Goal: Task Accomplishment & Management: Manage account settings

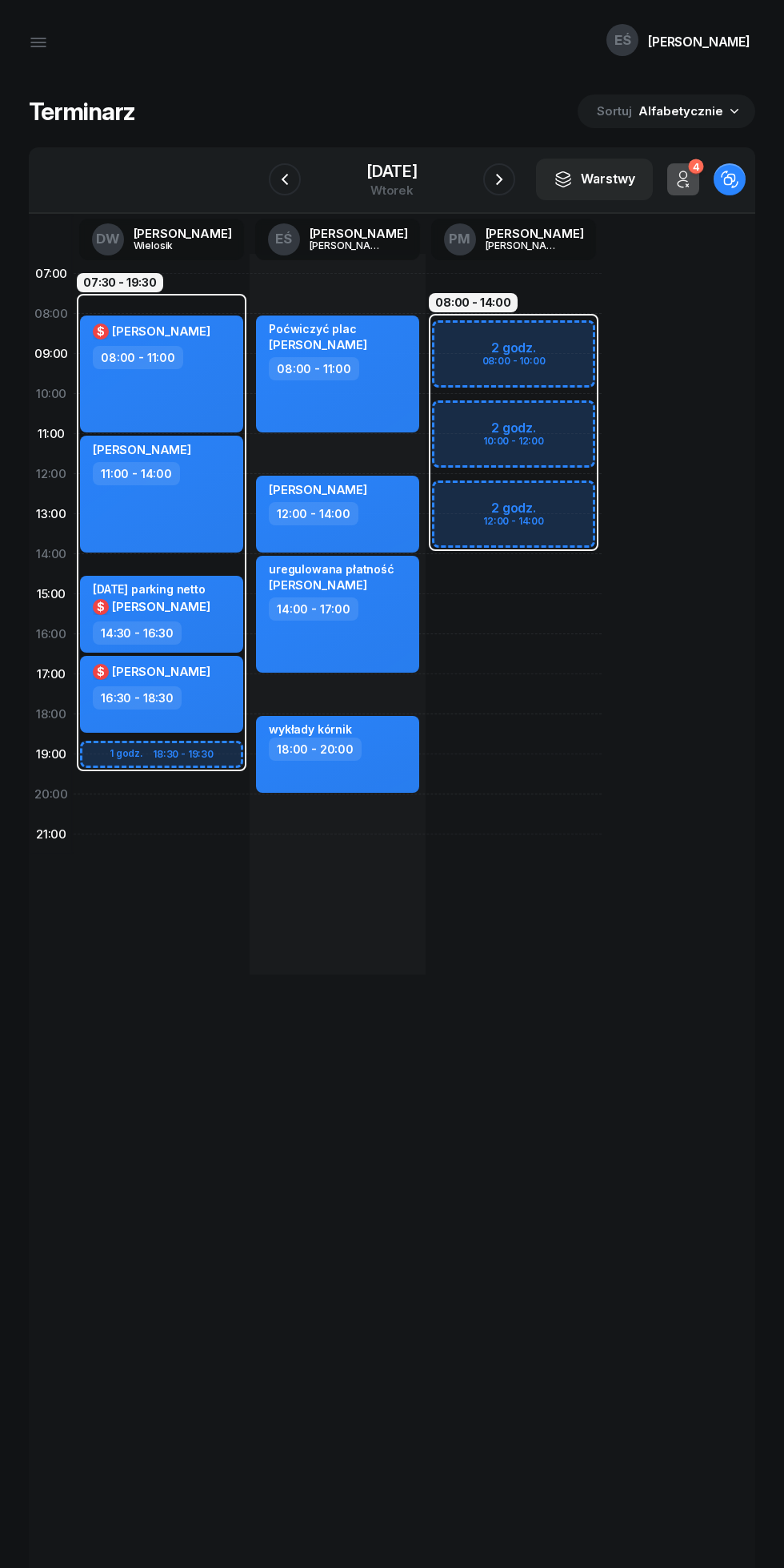
click at [509, 174] on icon "button" at bounding box center [499, 179] width 19 height 19
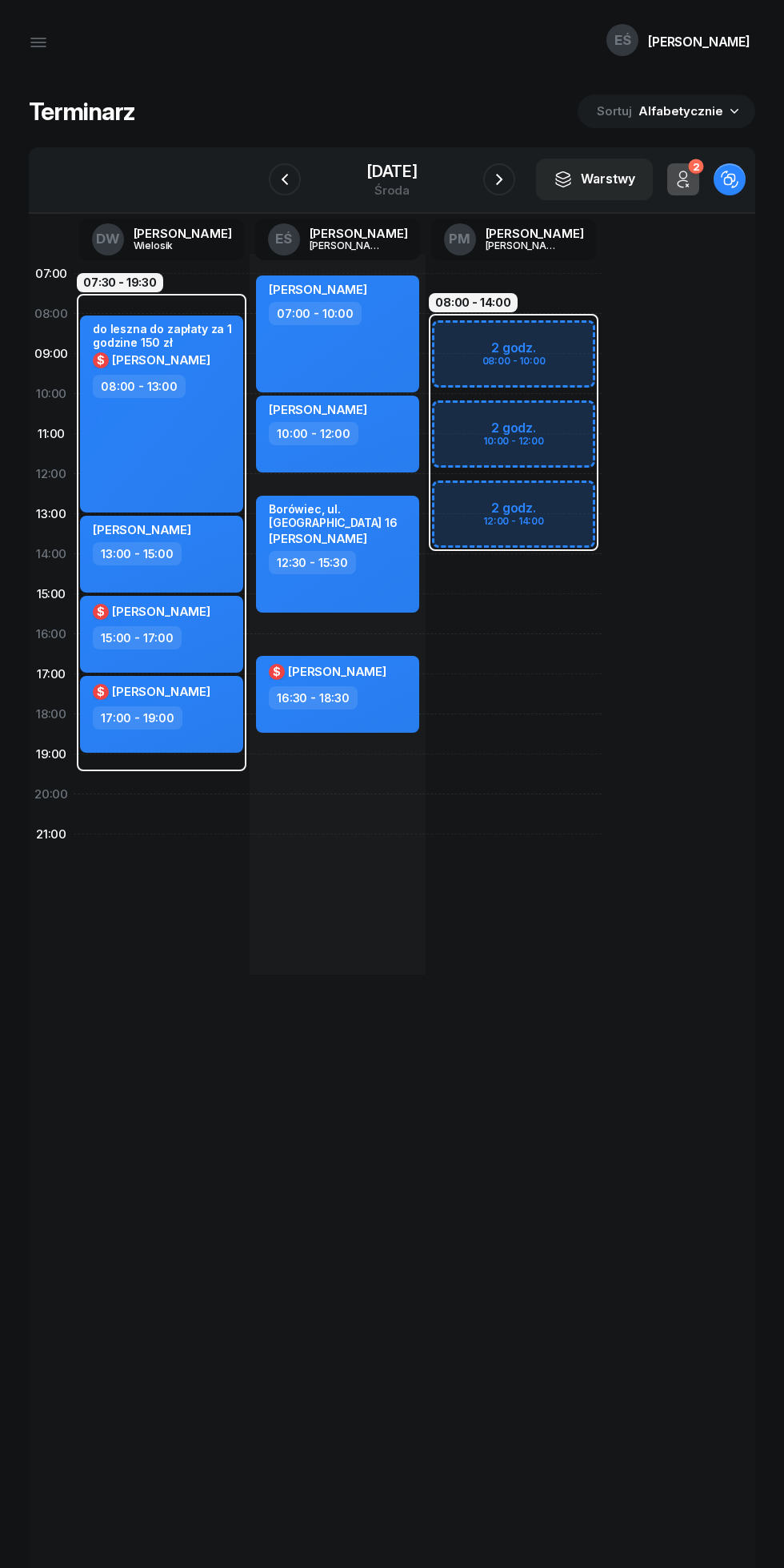
click at [509, 179] on icon "button" at bounding box center [499, 179] width 19 height 19
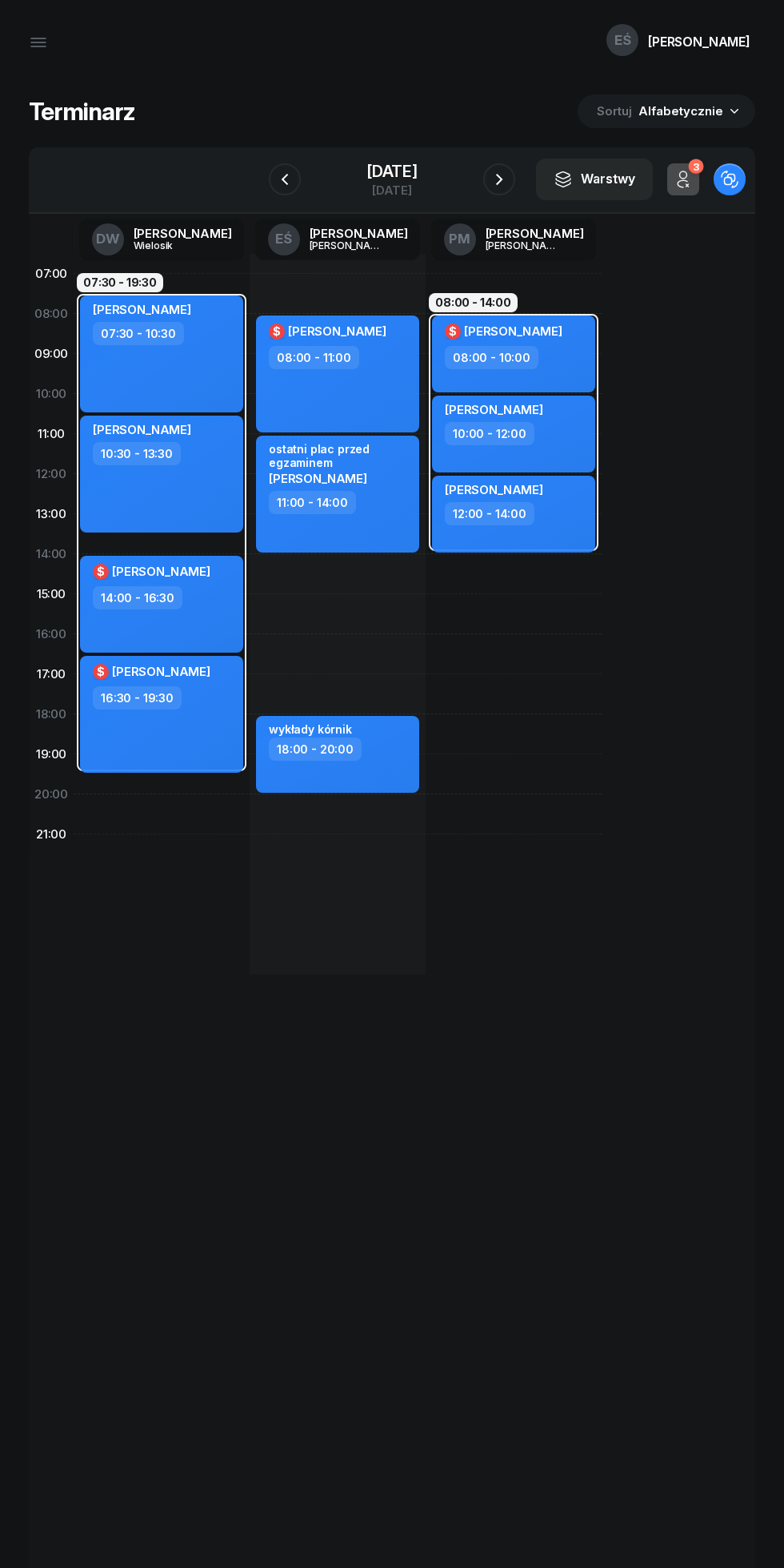
click at [509, 176] on icon "button" at bounding box center [499, 179] width 19 height 19
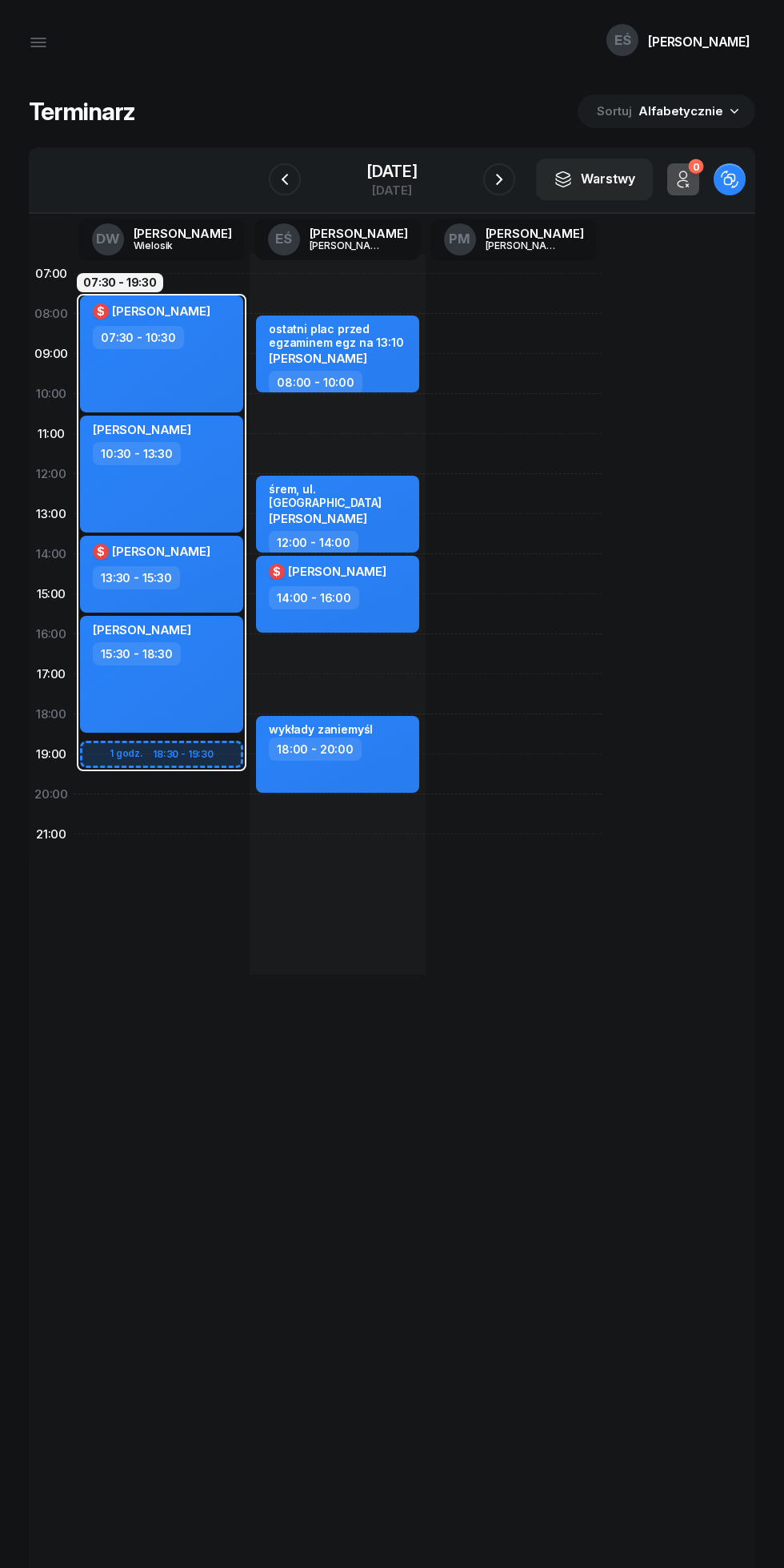
click at [503, 175] on icon "button" at bounding box center [499, 179] width 6 height 11
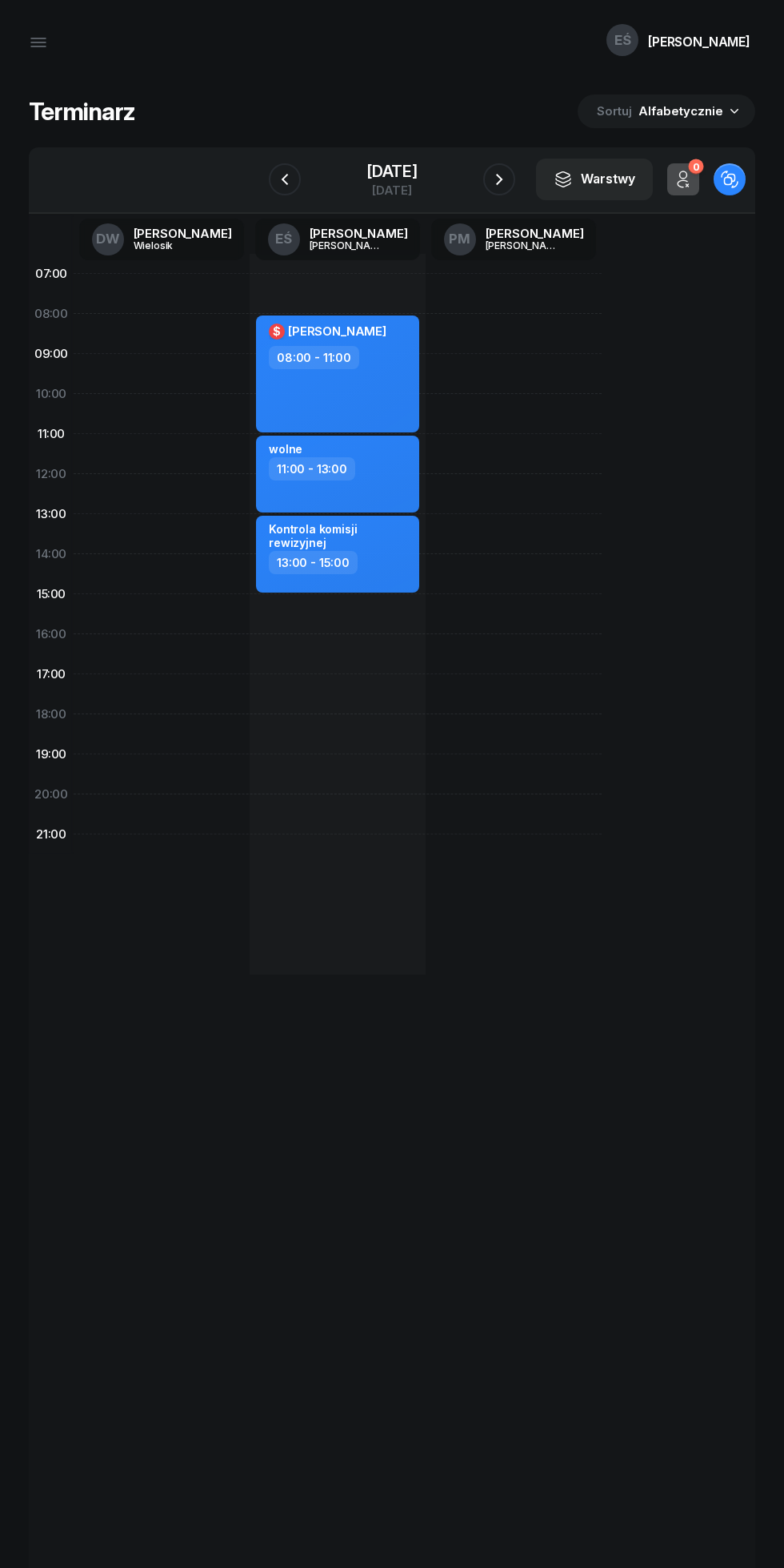
click at [509, 179] on icon "button" at bounding box center [499, 179] width 19 height 19
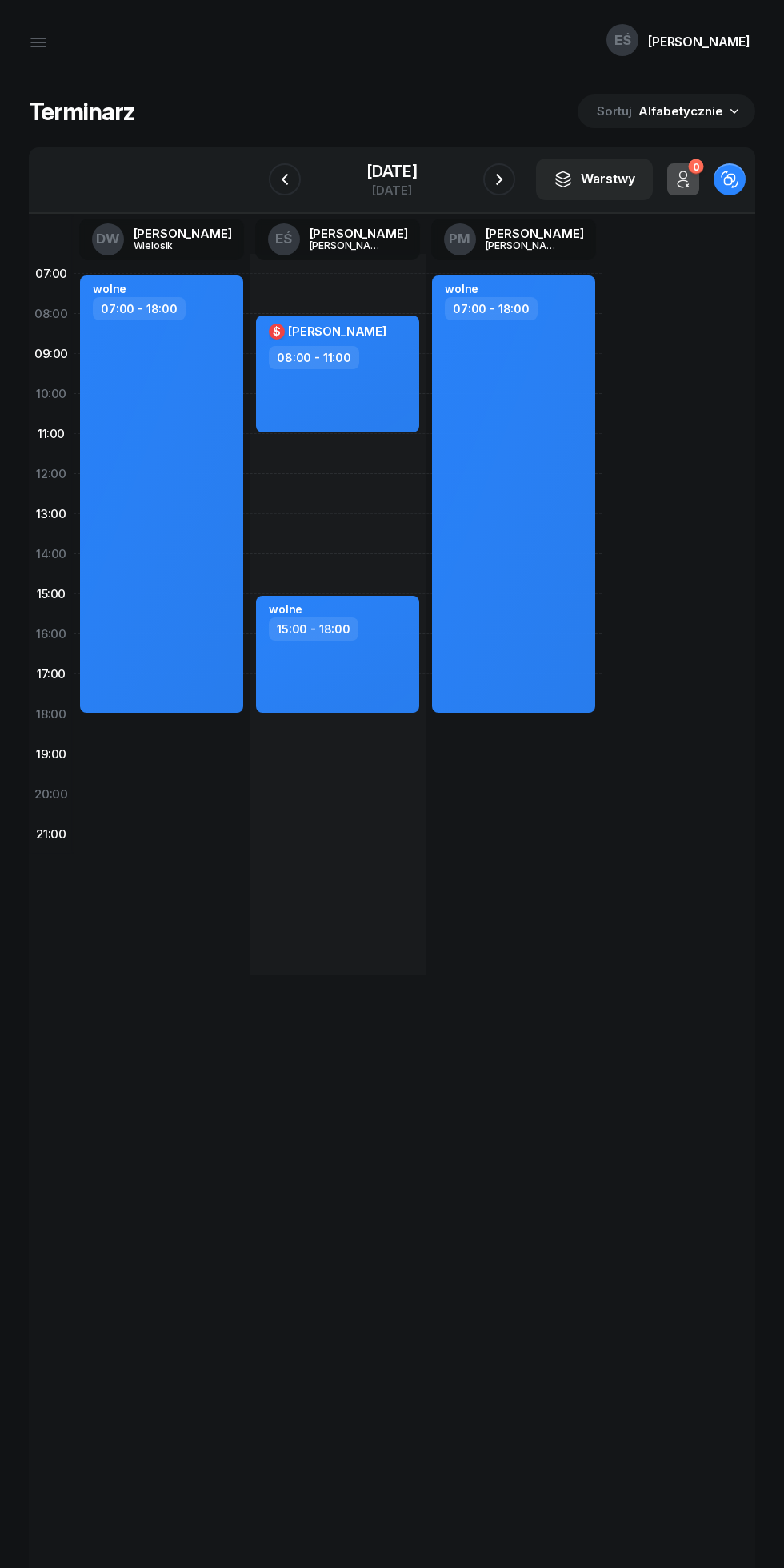
click at [509, 179] on icon "button" at bounding box center [499, 179] width 19 height 19
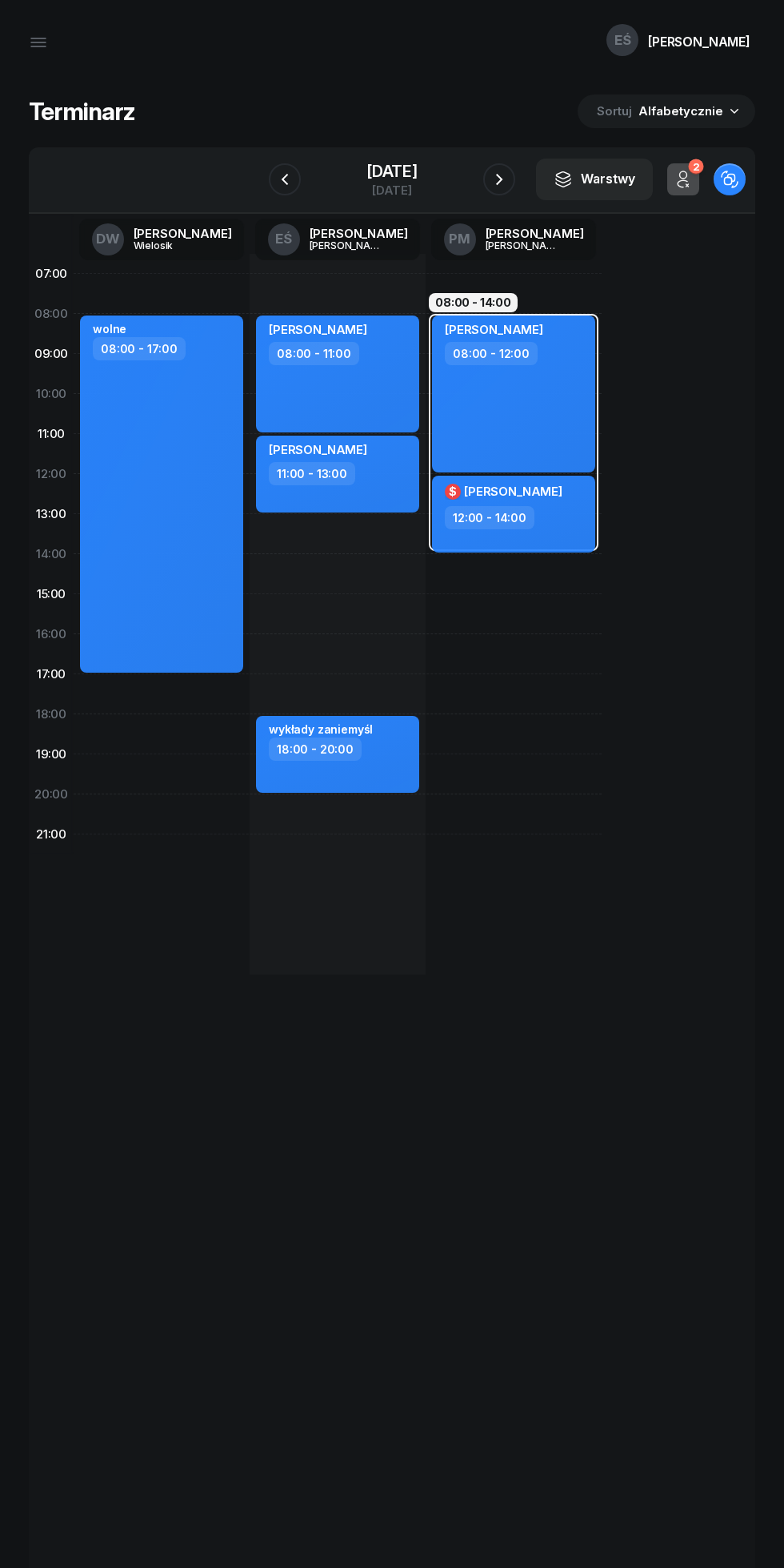
click at [509, 179] on icon "button" at bounding box center [499, 179] width 19 height 19
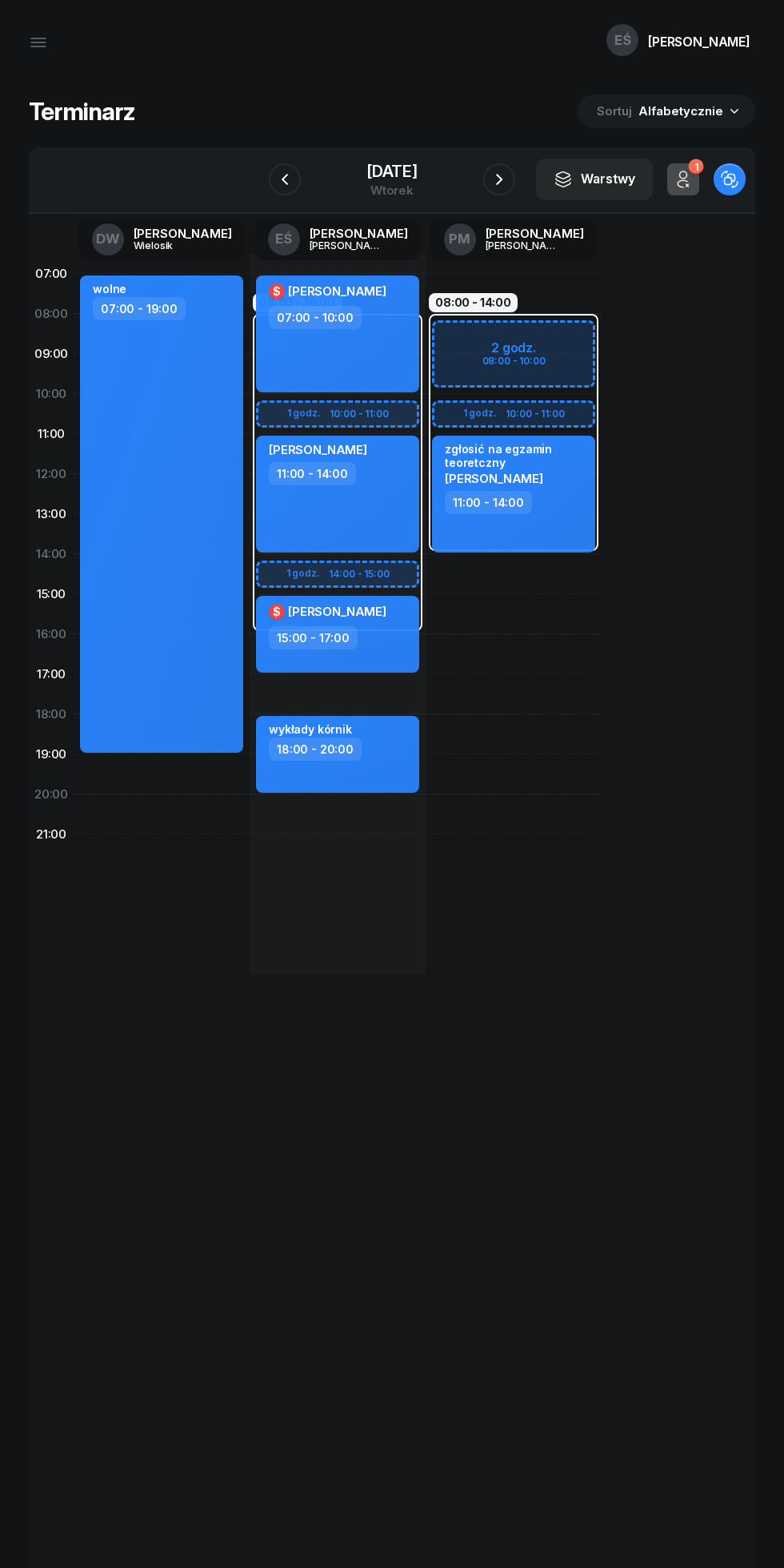
click at [509, 180] on icon "button" at bounding box center [499, 179] width 19 height 19
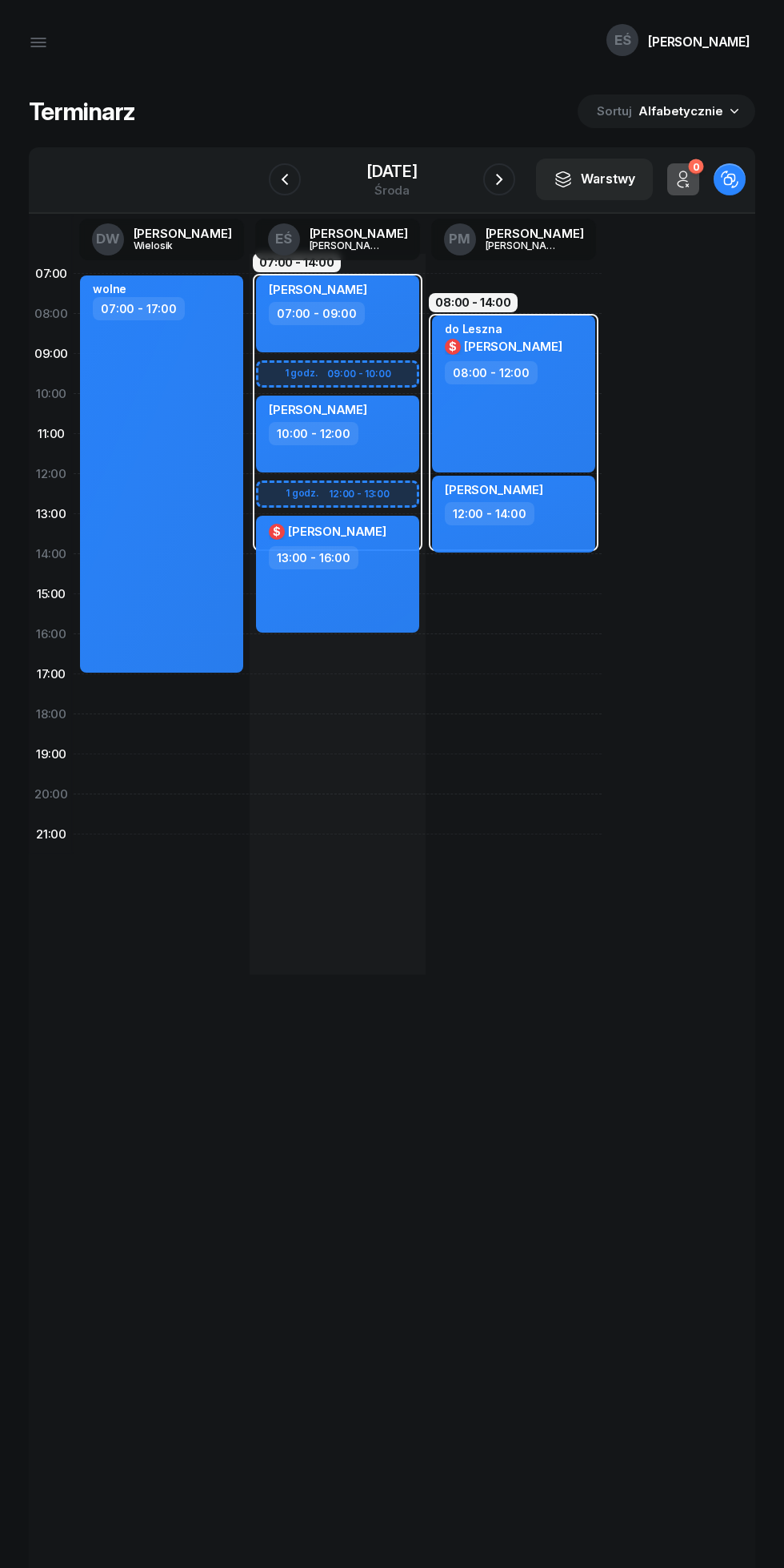
click at [509, 180] on icon "button" at bounding box center [499, 179] width 19 height 19
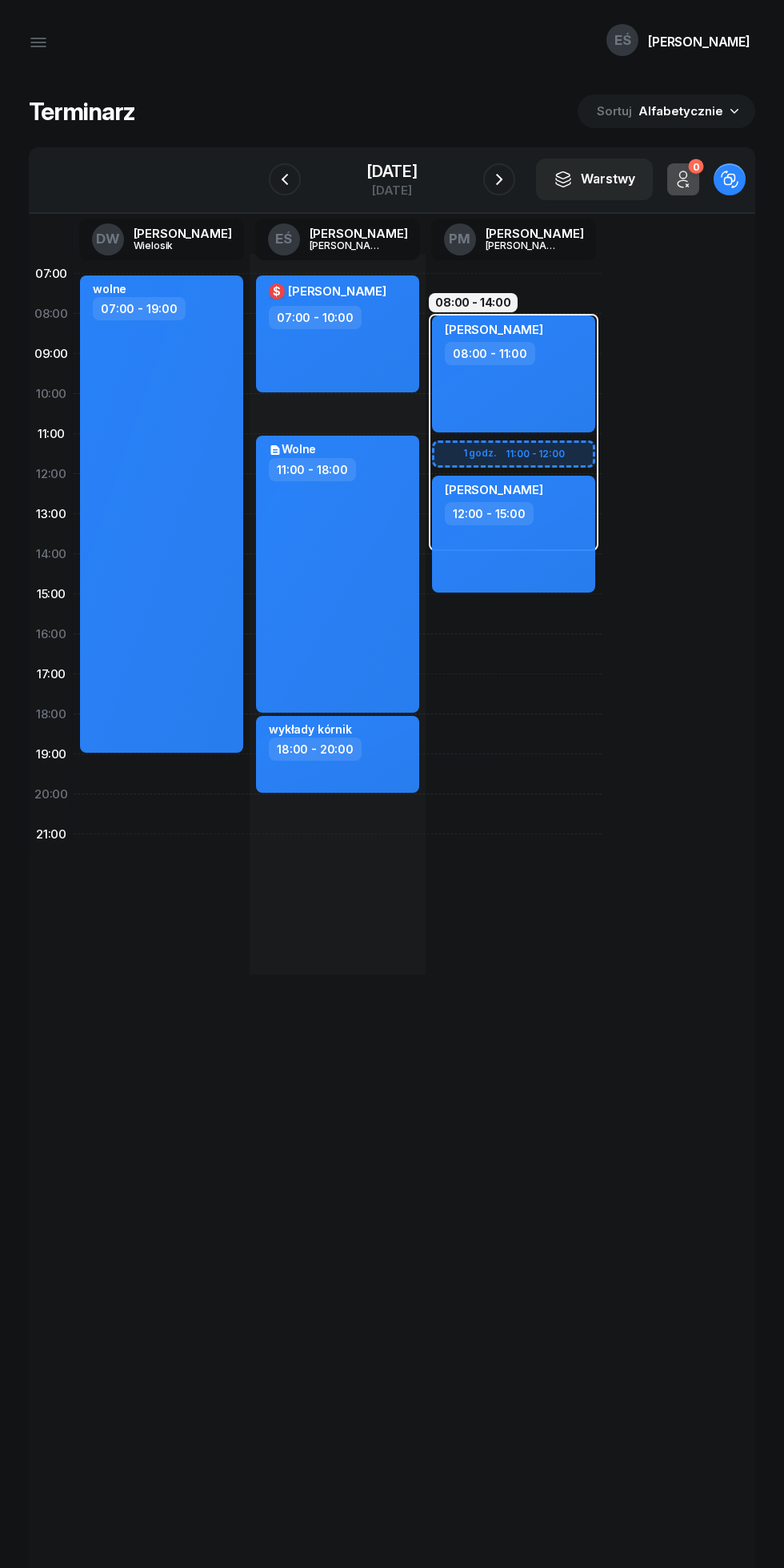
click at [473, 169] on div "[DATE]" at bounding box center [392, 179] width 163 height 46
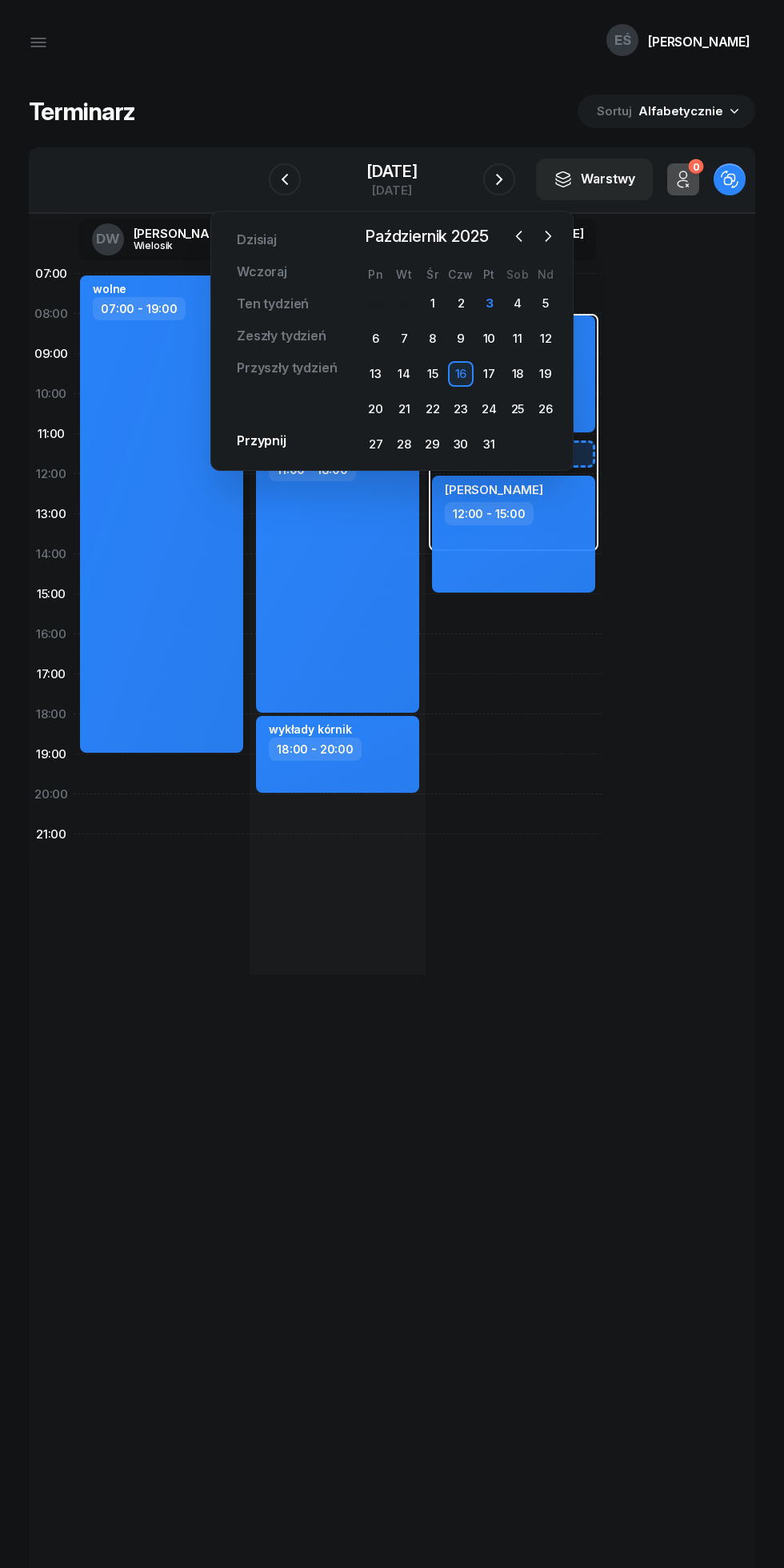
click at [509, 179] on icon "button" at bounding box center [499, 179] width 19 height 19
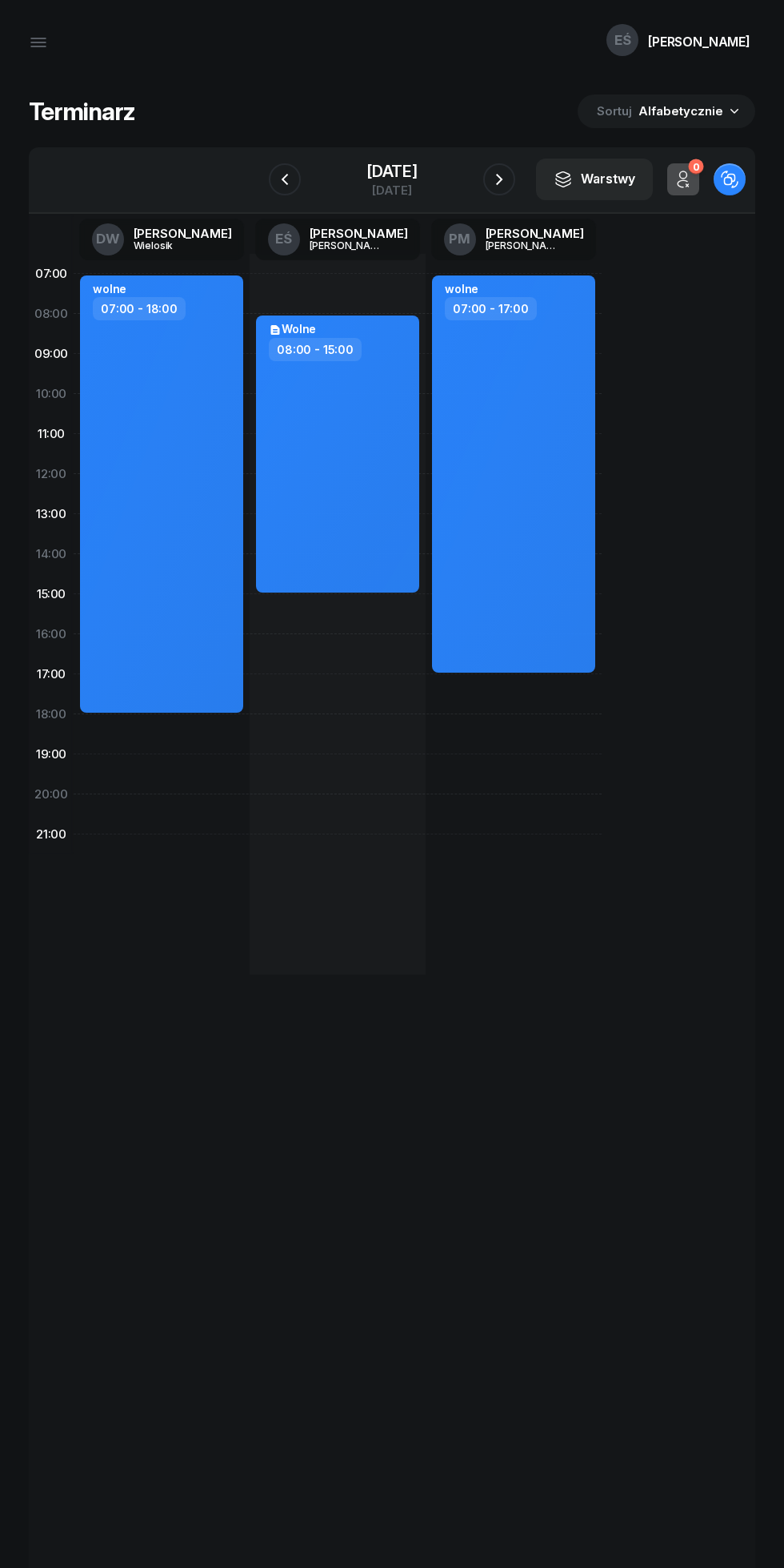
click at [509, 170] on icon "button" at bounding box center [499, 179] width 19 height 19
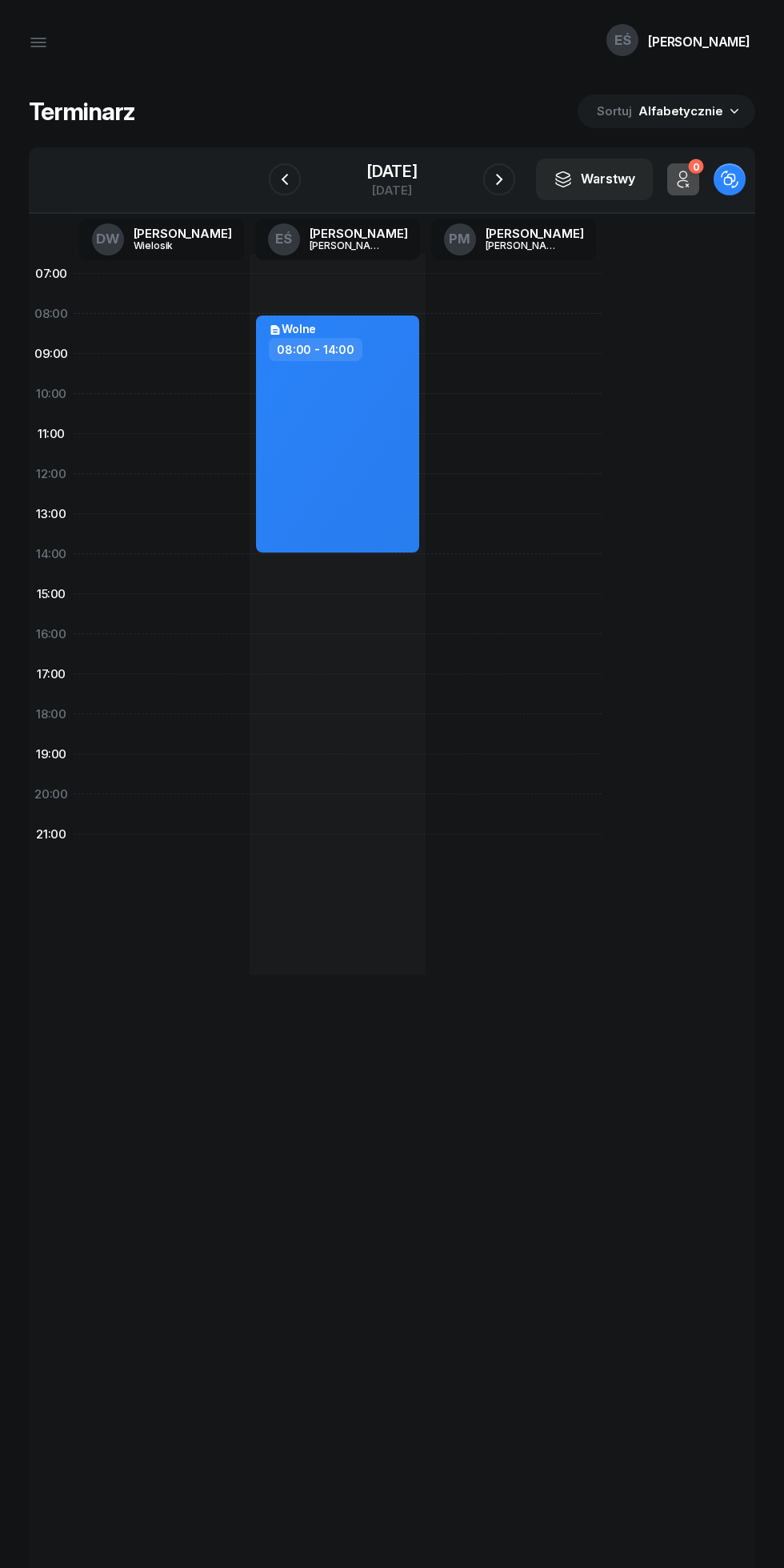
click at [509, 173] on icon "button" at bounding box center [499, 179] width 19 height 19
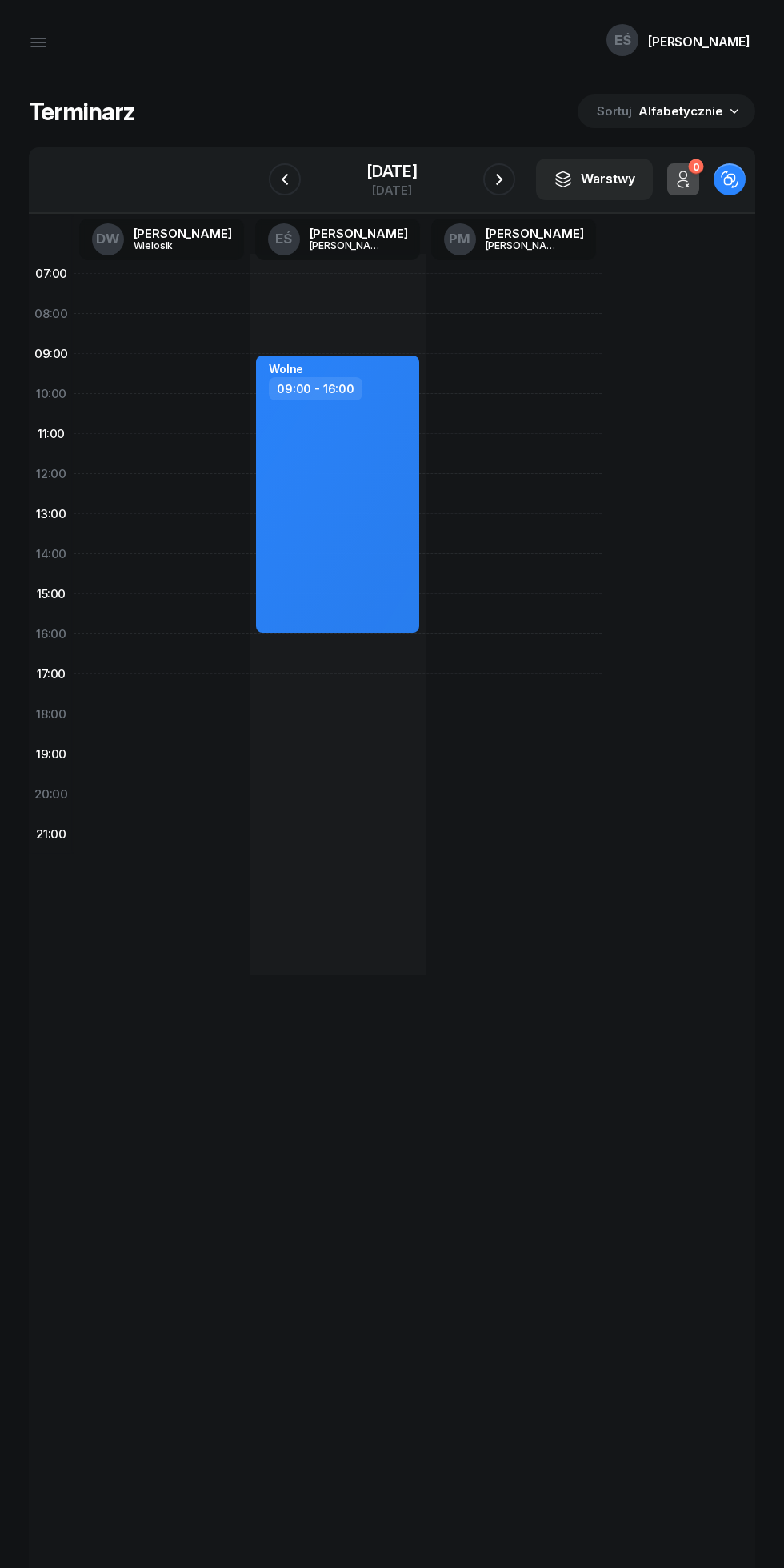
click at [509, 179] on icon "button" at bounding box center [499, 179] width 19 height 19
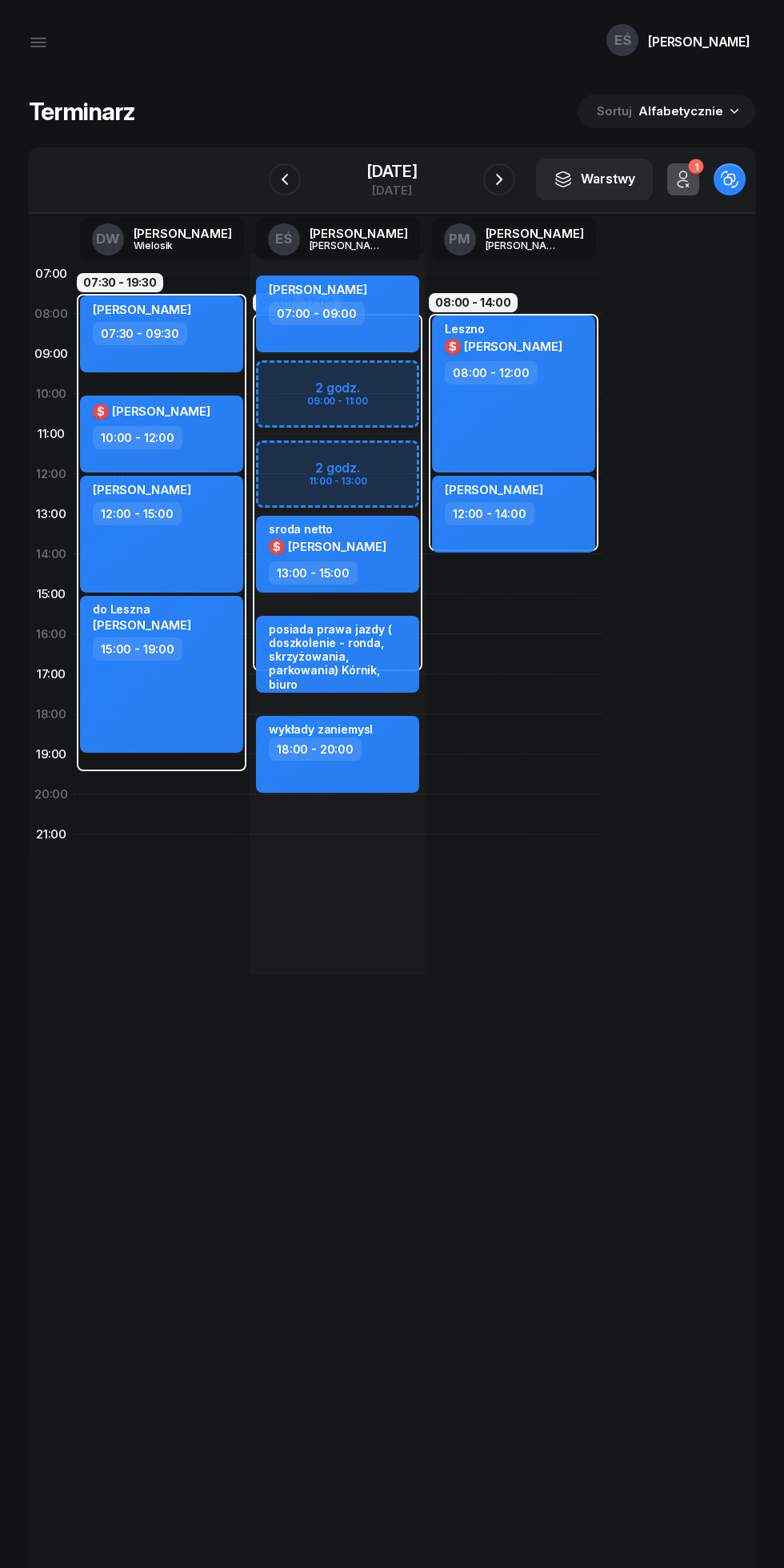
click at [509, 179] on icon "button" at bounding box center [499, 179] width 19 height 19
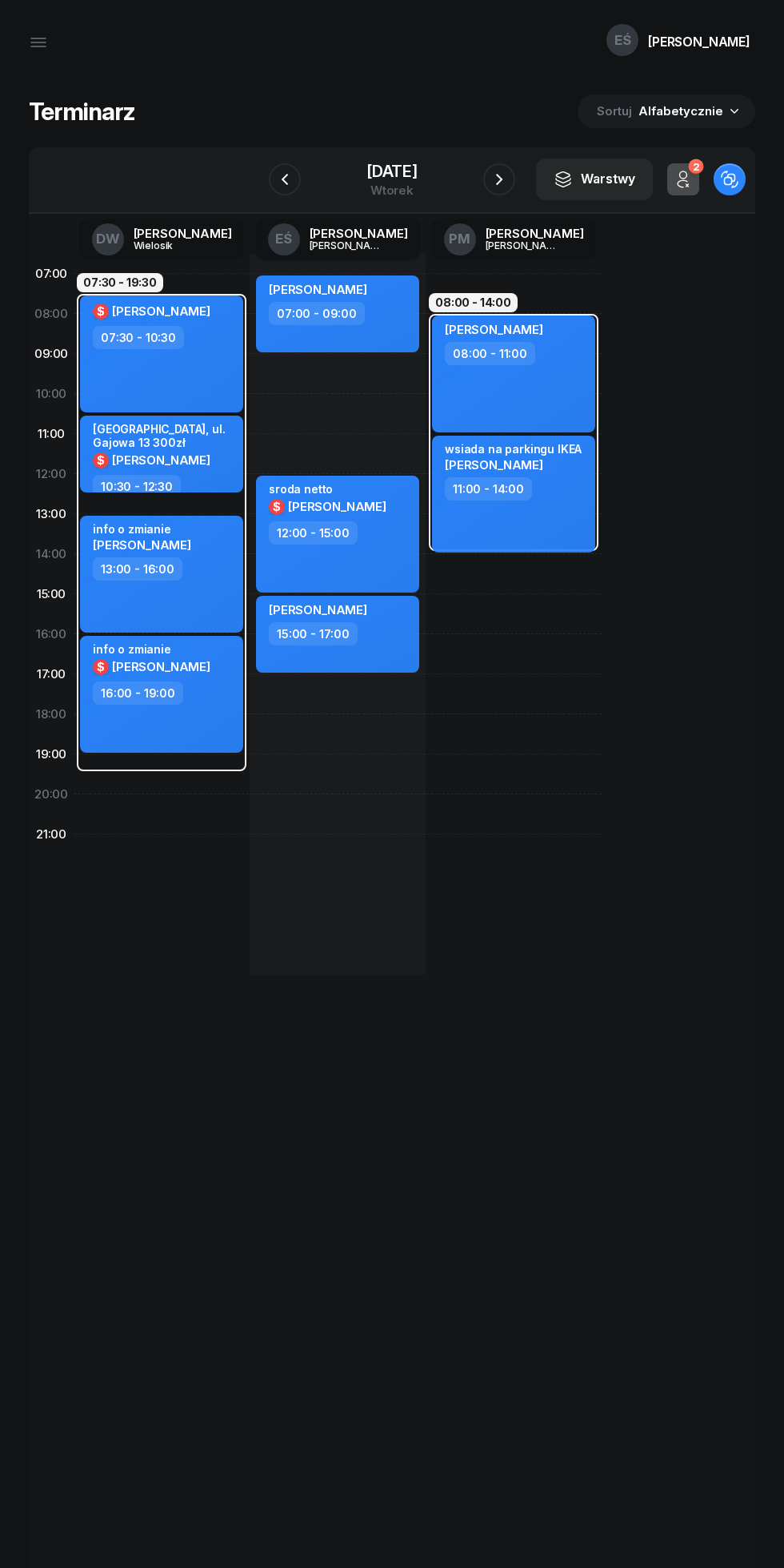
click at [509, 175] on icon "button" at bounding box center [499, 179] width 19 height 19
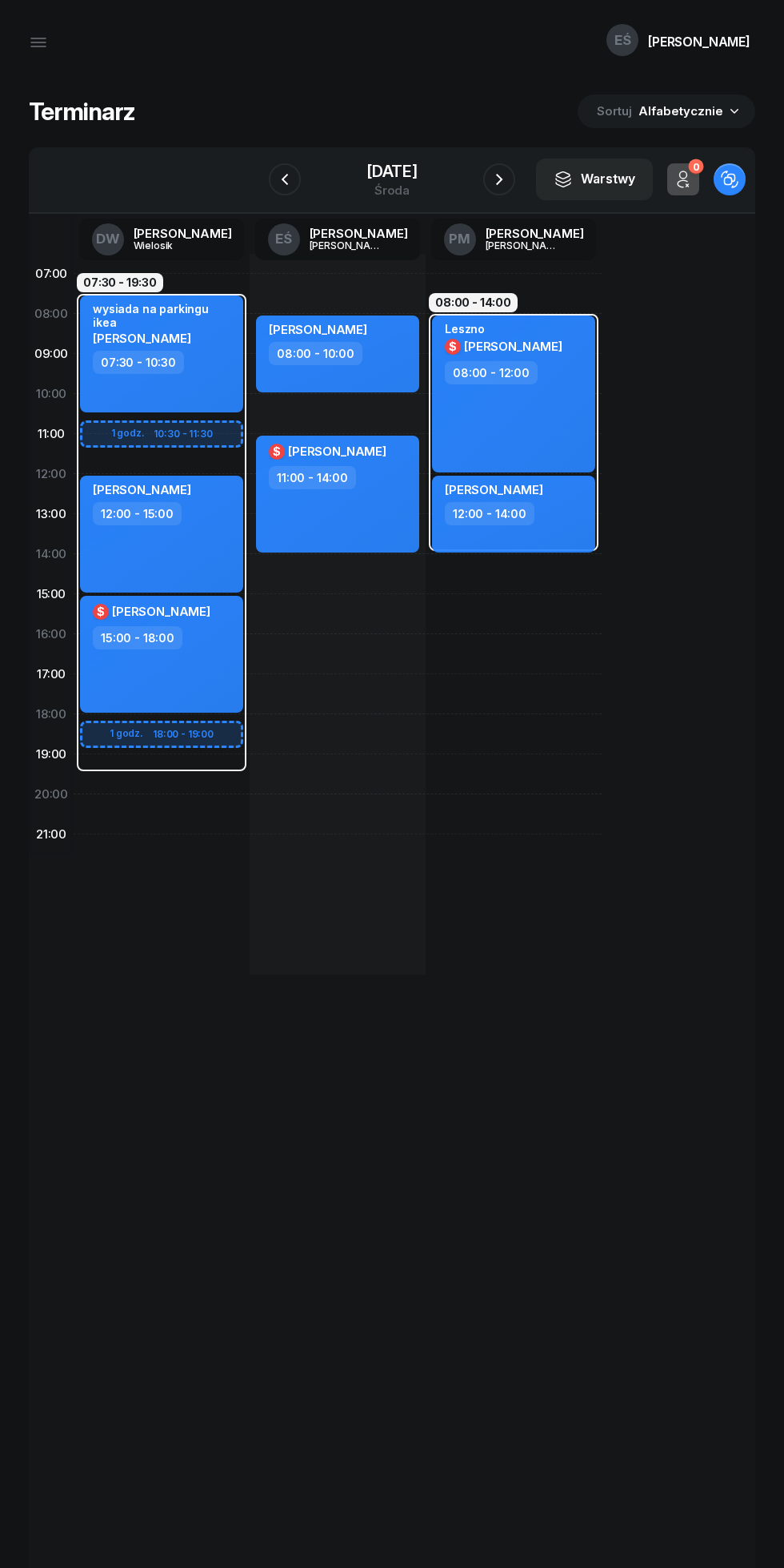
click at [286, 610] on div "[PERSON_NAME] 08:00 - 10:00 $ [PERSON_NAME] 11:00 - 14:00" at bounding box center [337, 614] width 176 height 721
select select "15"
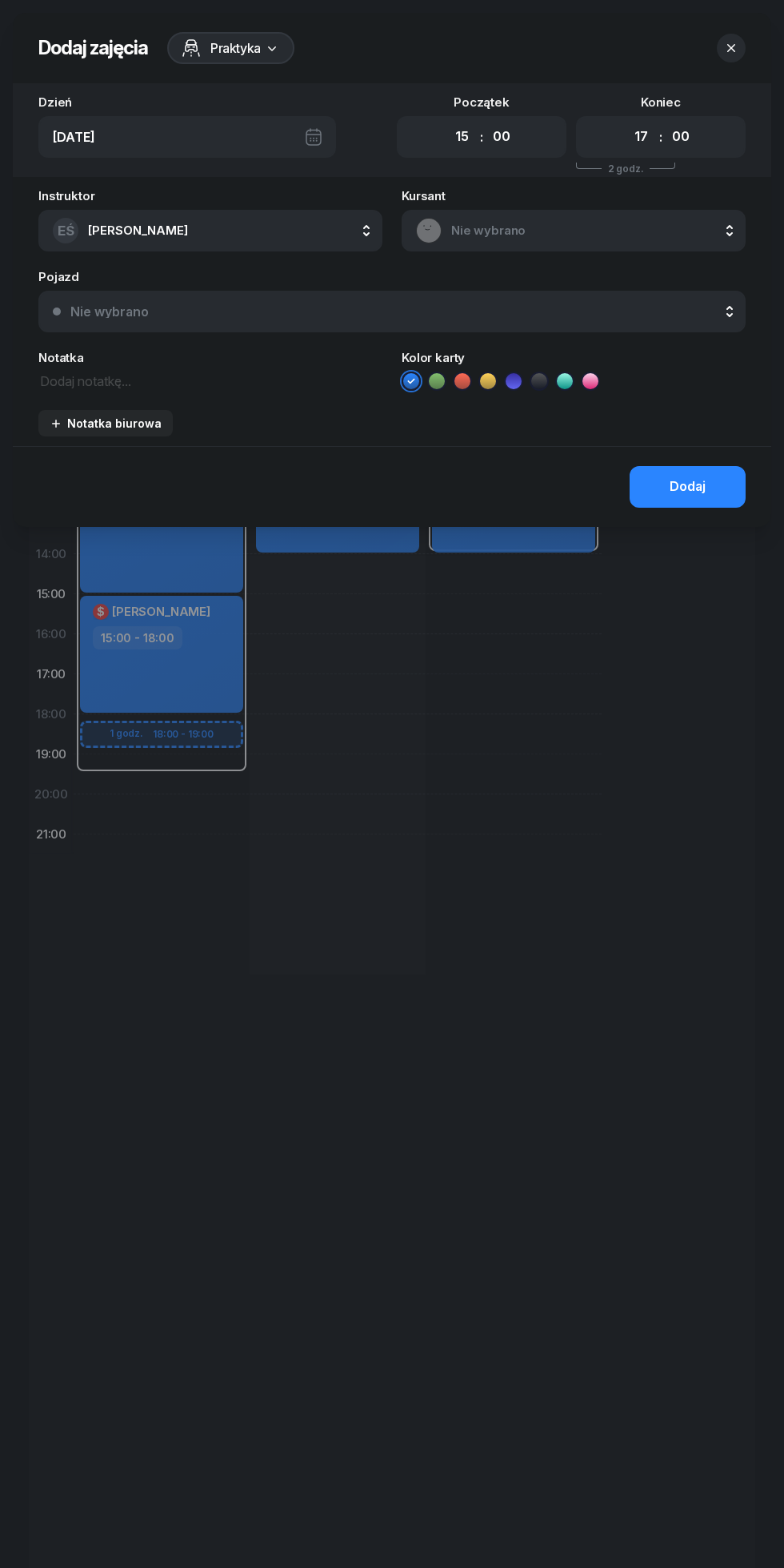
click at [148, 381] on textarea at bounding box center [210, 380] width 344 height 21
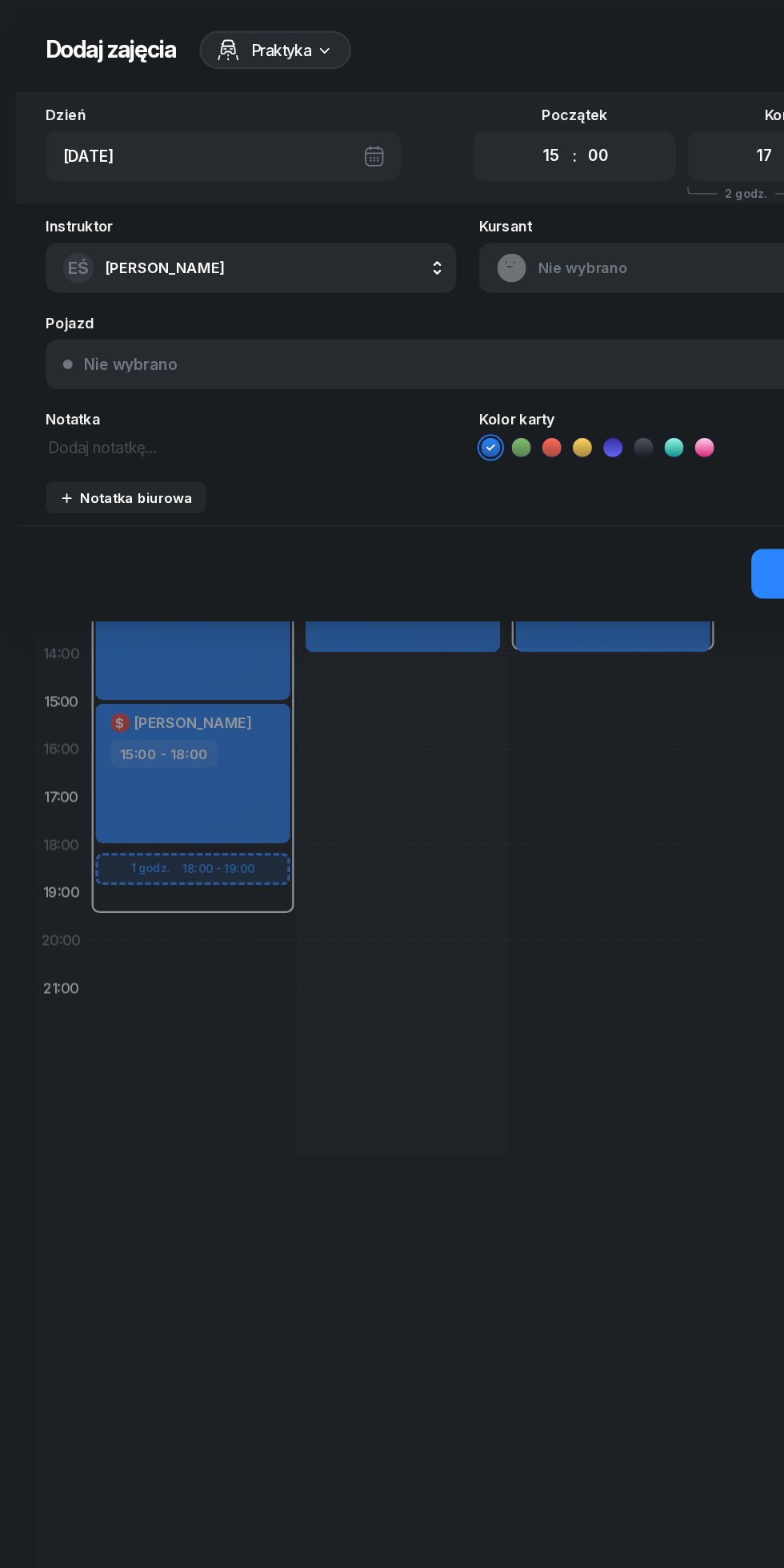
click at [640, 128] on select "00 01 02 03 04 05 06 07 08 09 10 11 12 13 14 15 16 17 18 19 20 21 22 23" at bounding box center [640, 137] width 30 height 34
select select "16"
click at [626, 120] on select "00 01 02 03 04 05 06 07 08 09 10 11 12 13 14 15 16 17 18 19 20 21 22 23" at bounding box center [640, 137] width 30 height 34
click at [223, 377] on textarea at bounding box center [210, 380] width 344 height 21
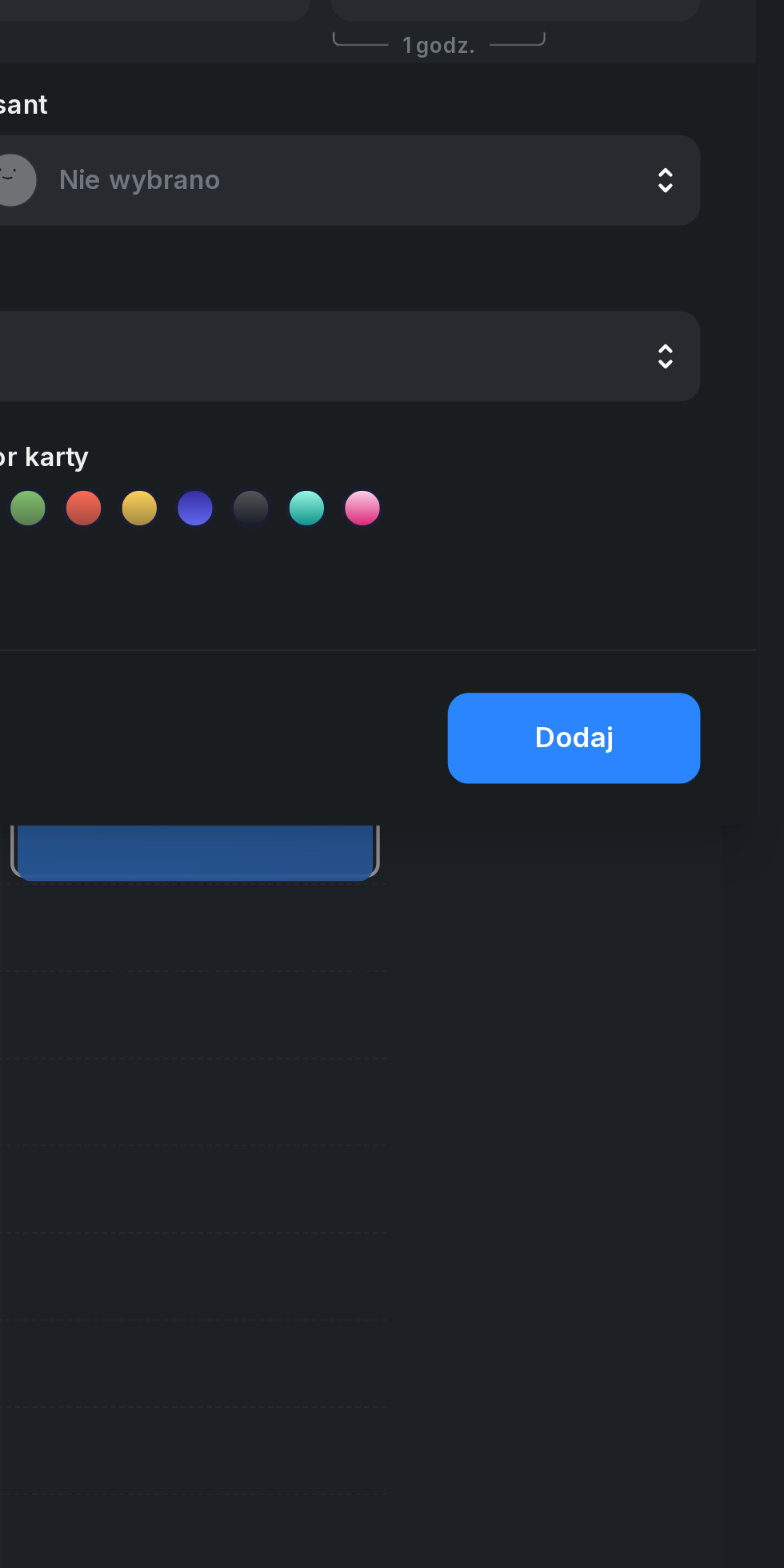
type textarea "[PERSON_NAME] plac Zaniemyśl."
click at [684, 486] on div "Dodaj" at bounding box center [688, 487] width 36 height 21
